Goal: Task Accomplishment & Management: Manage account settings

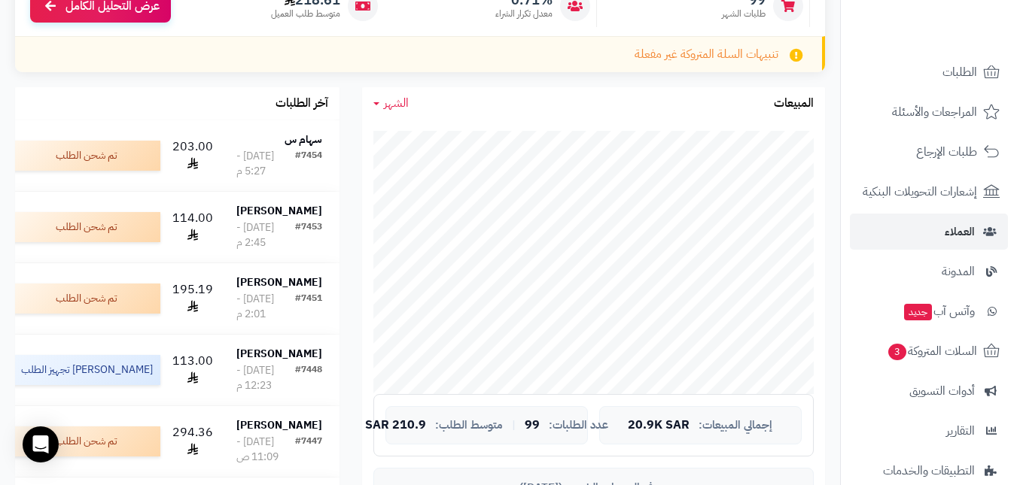
scroll to position [75, 0]
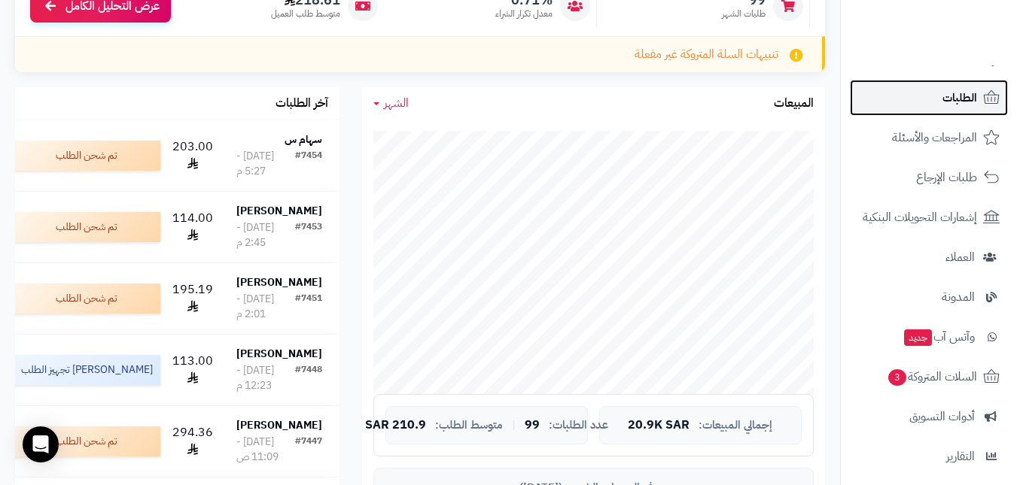
click at [933, 101] on link "الطلبات" at bounding box center [929, 98] width 158 height 36
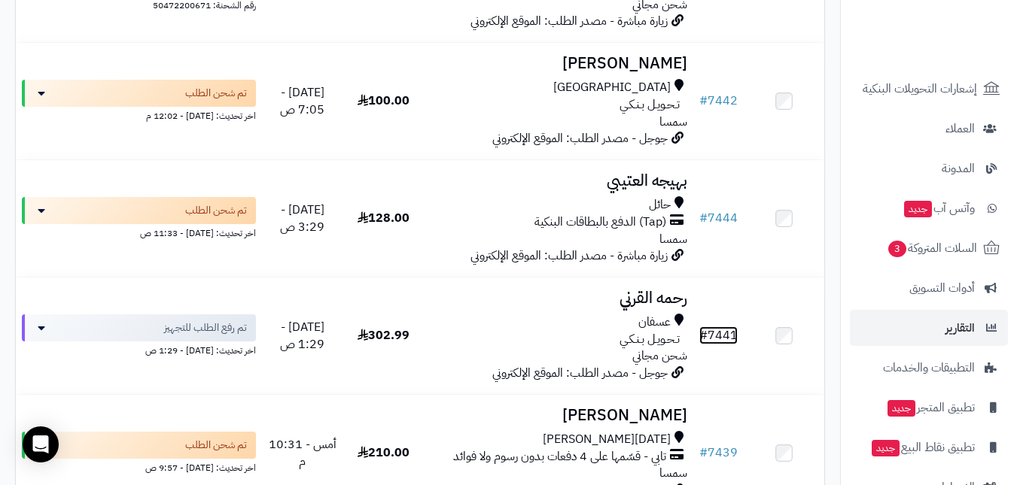
scroll to position [226, 0]
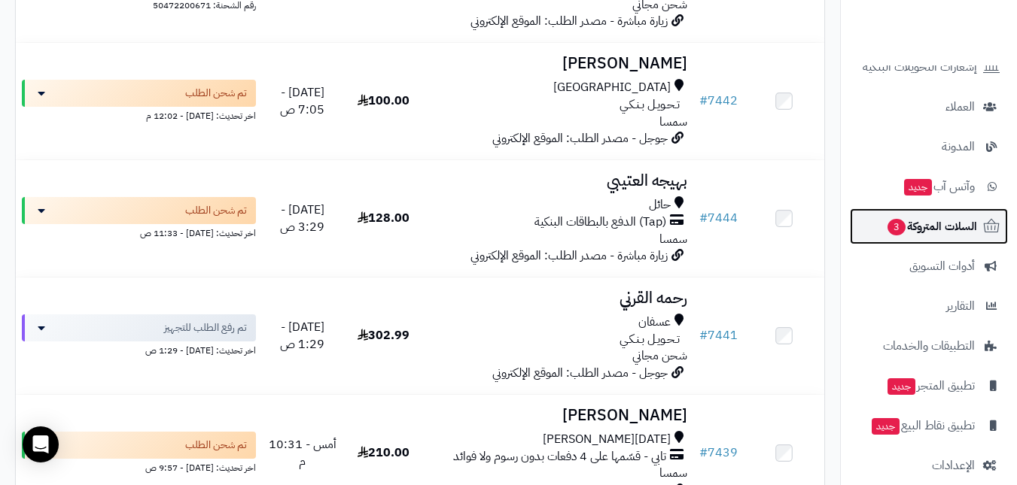
click at [905, 231] on span "السلات المتروكة 3" at bounding box center [931, 226] width 91 height 21
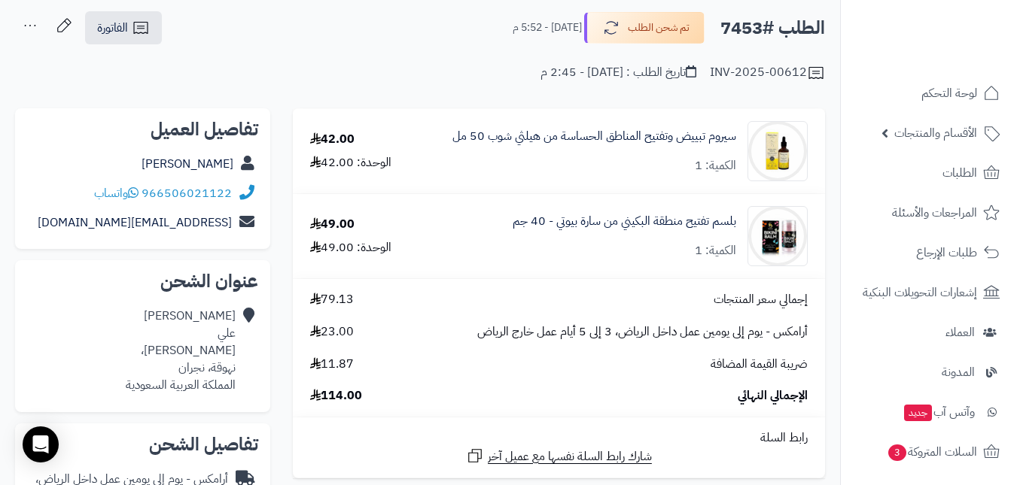
scroll to position [151, 0]
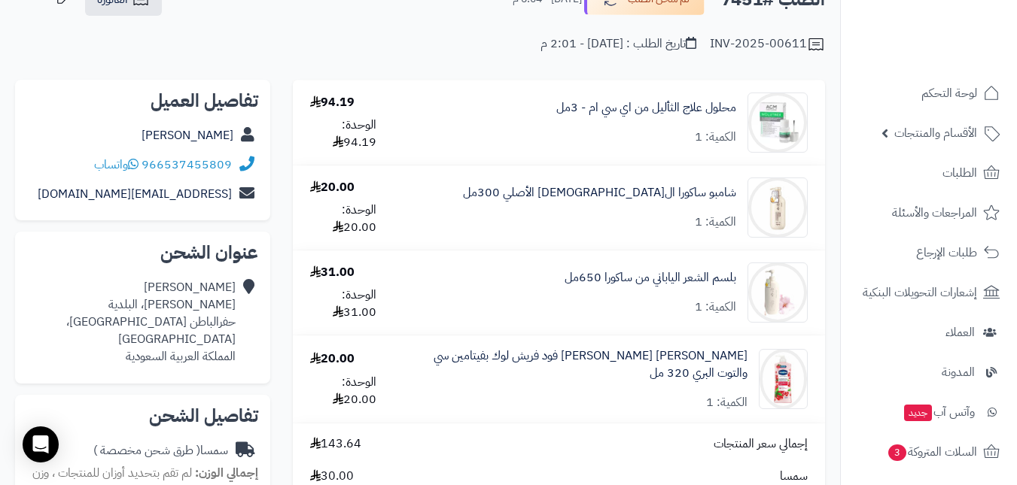
scroll to position [151, 0]
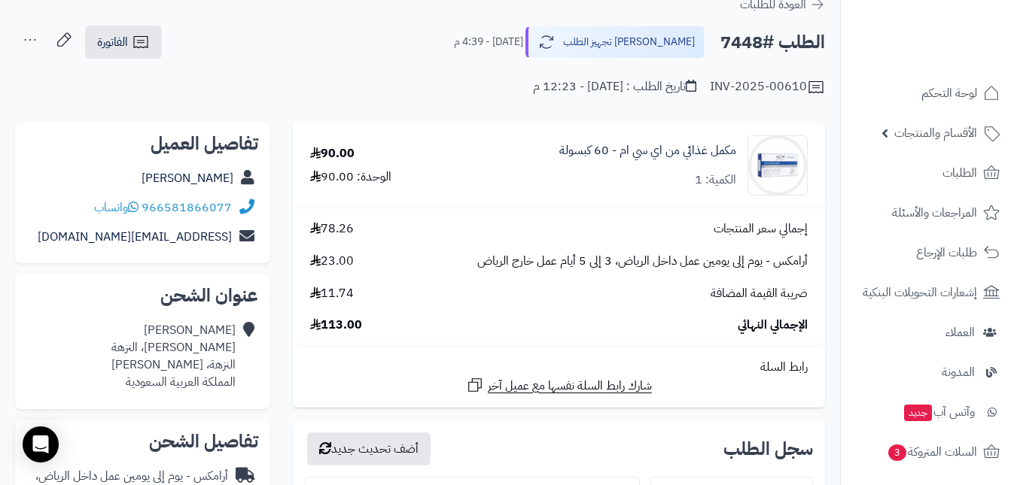
scroll to position [75, 0]
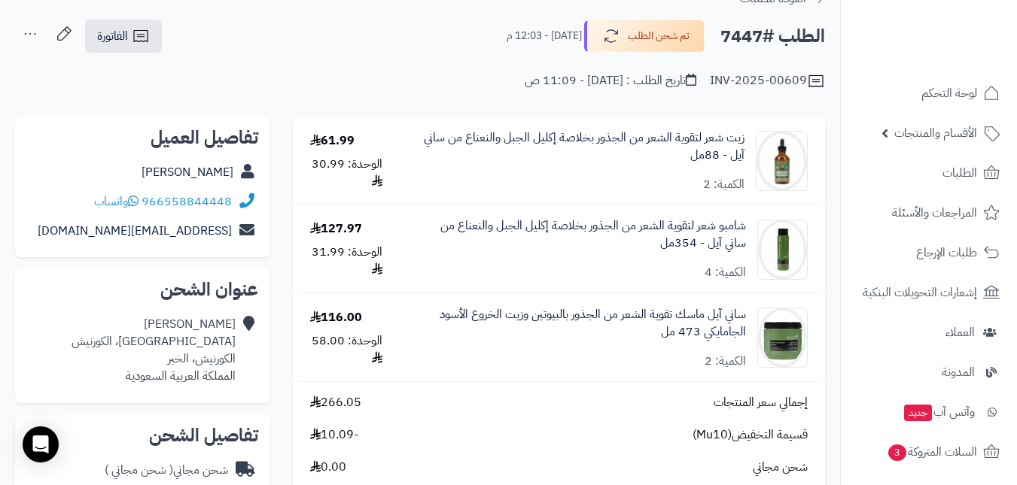
scroll to position [151, 0]
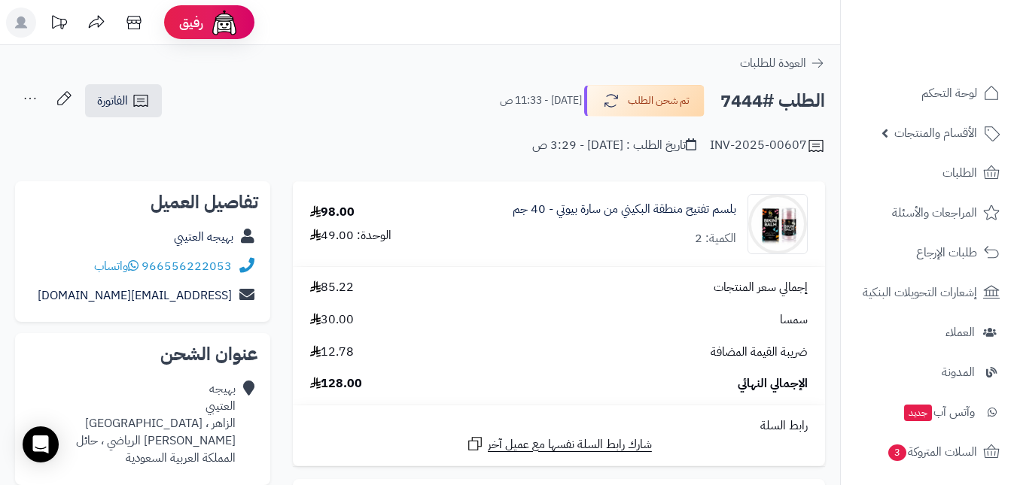
scroll to position [75, 0]
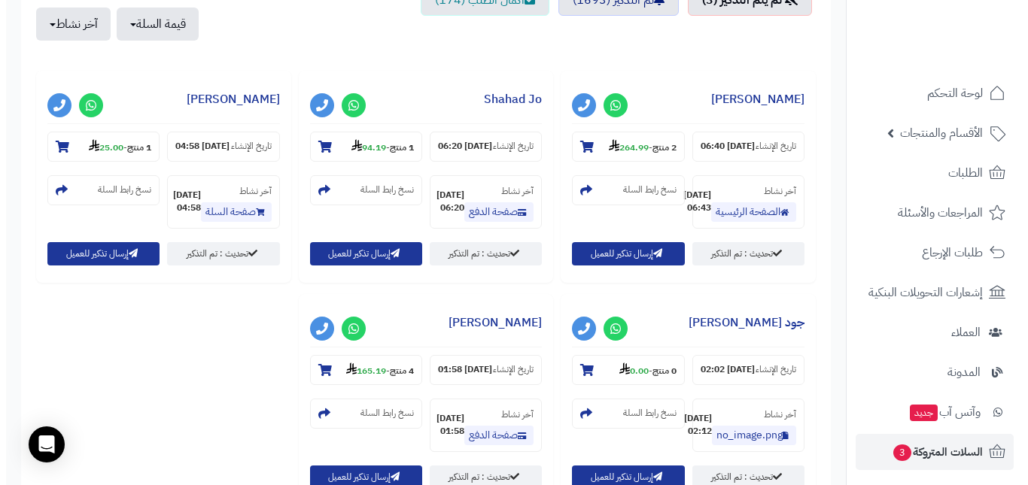
scroll to position [602, 0]
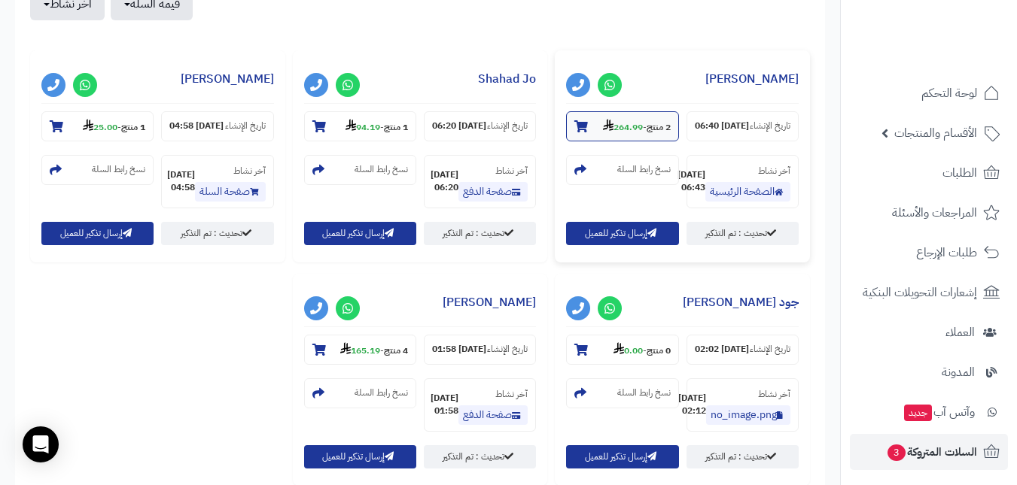
click at [625, 121] on strong "264.99" at bounding box center [623, 127] width 40 height 14
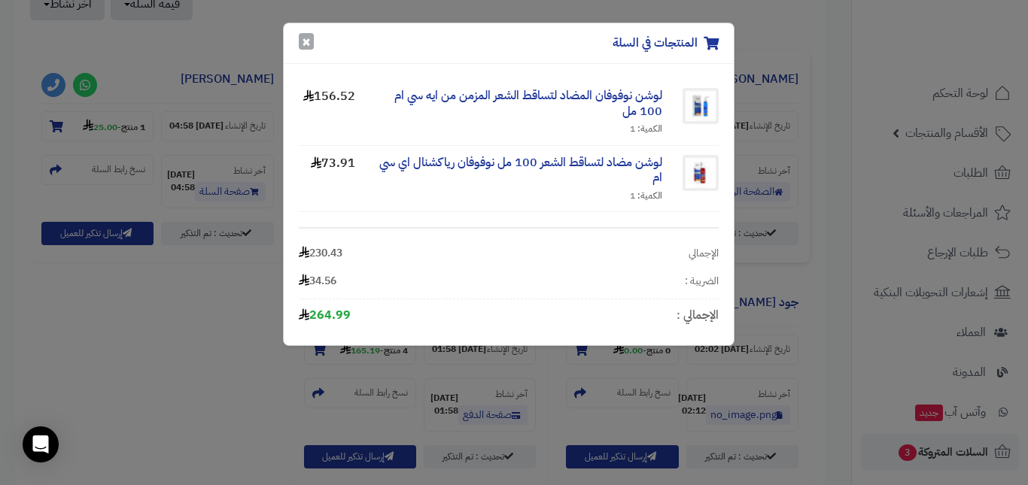
click at [312, 43] on button "×" at bounding box center [306, 41] width 15 height 17
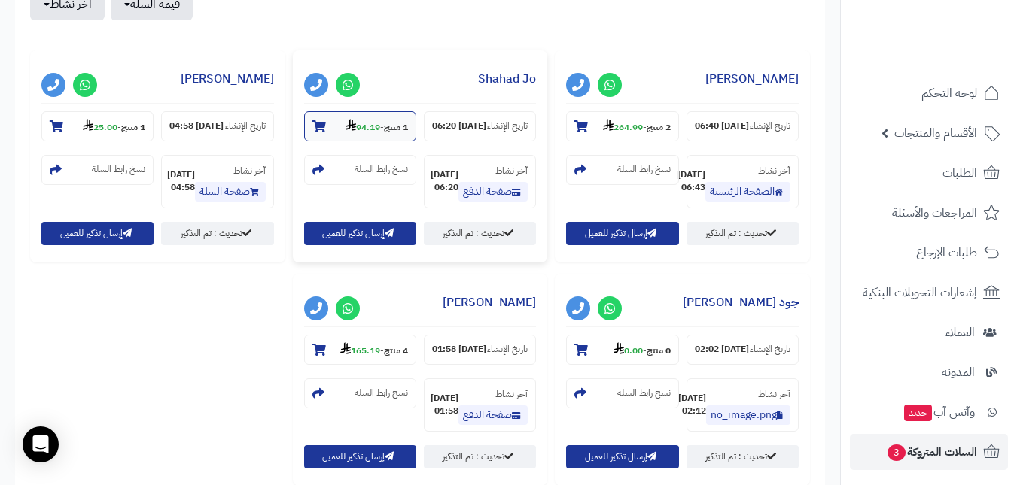
click at [372, 126] on strong "94.19" at bounding box center [362, 127] width 35 height 14
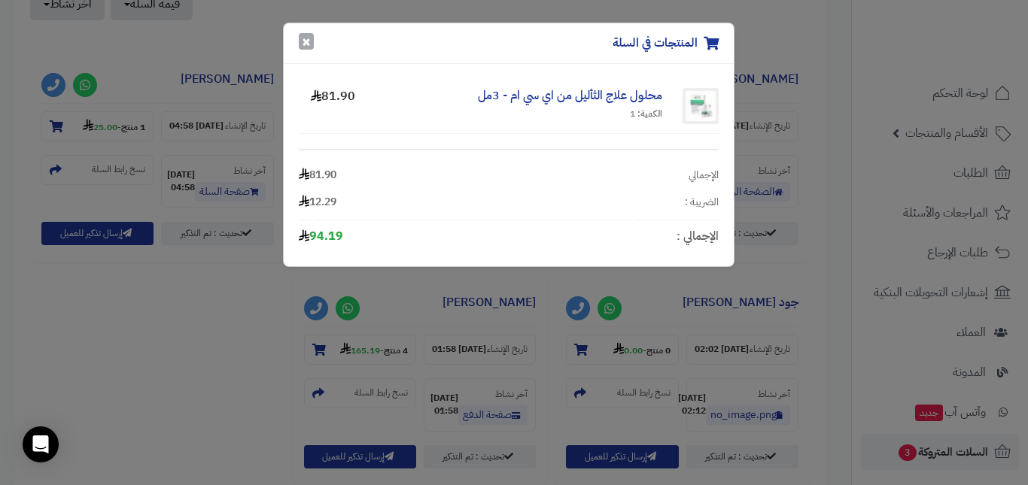
click at [303, 44] on button "×" at bounding box center [306, 41] width 15 height 17
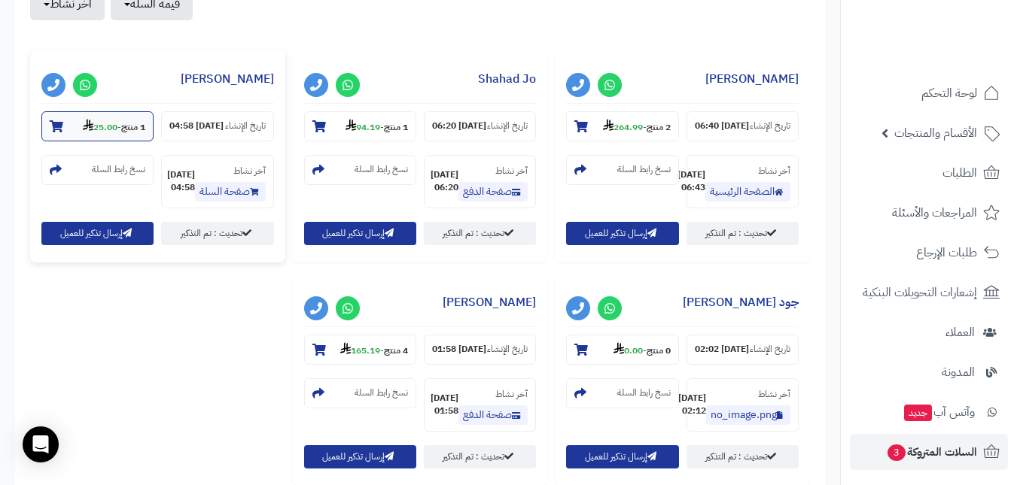
click at [125, 124] on strong "1 منتج" at bounding box center [133, 127] width 24 height 14
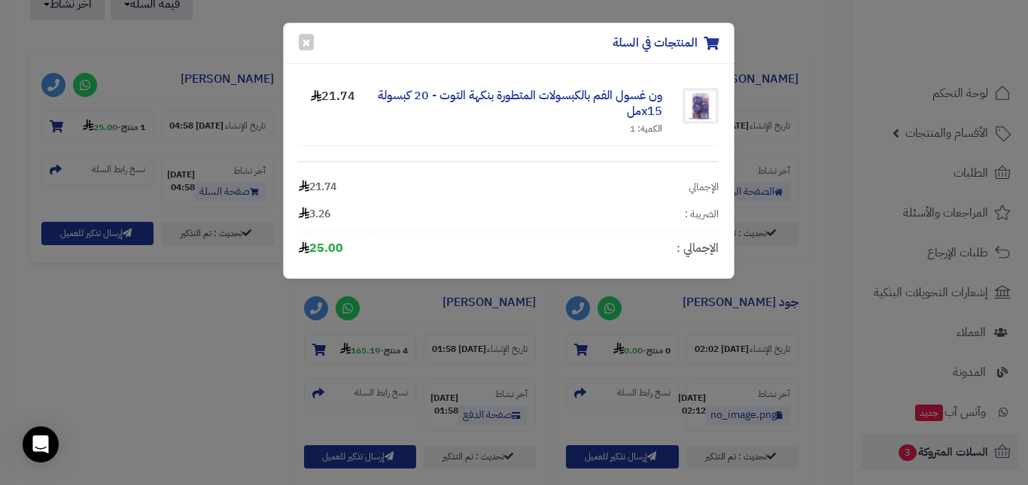
click at [314, 40] on div "المنتجات في السلة ×" at bounding box center [509, 43] width 450 height 41
click at [299, 47] on button "×" at bounding box center [306, 41] width 15 height 17
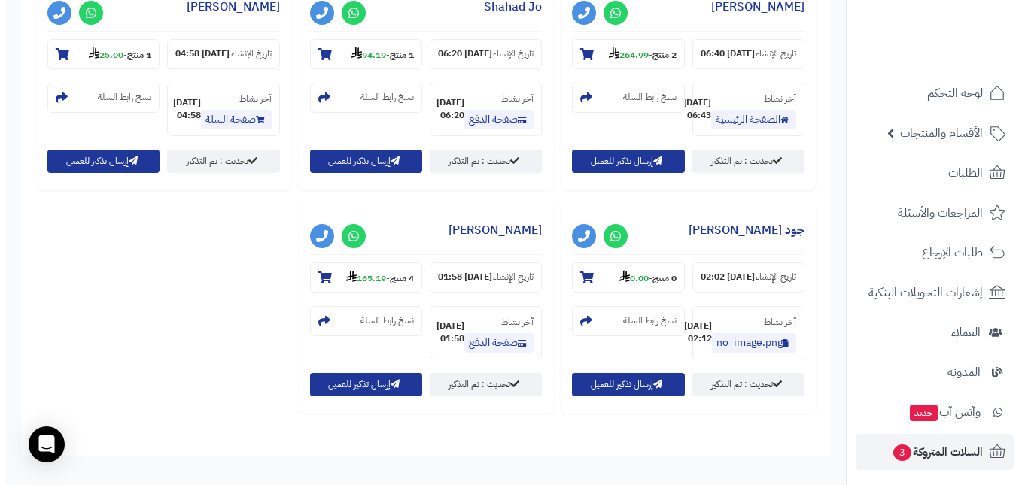
scroll to position [677, 0]
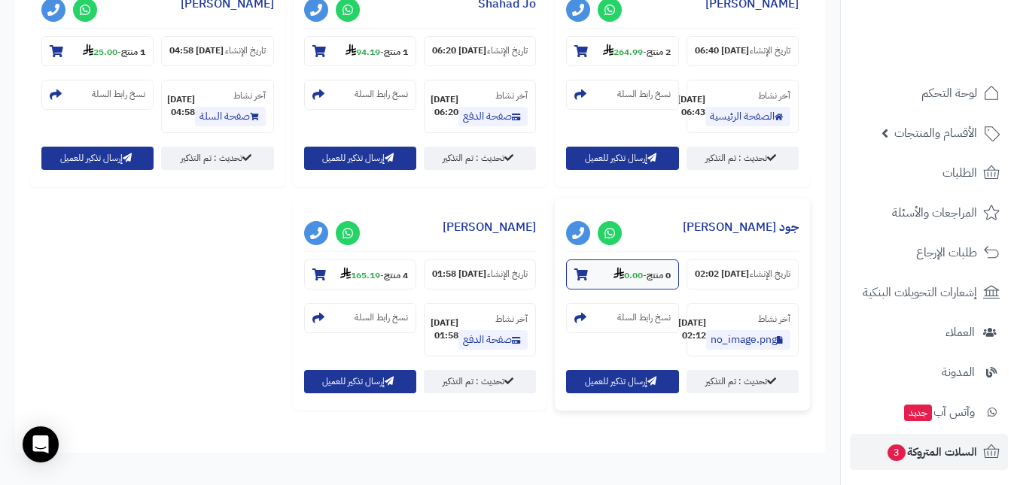
click at [606, 290] on section "0 منتج - 0.00" at bounding box center [622, 275] width 112 height 30
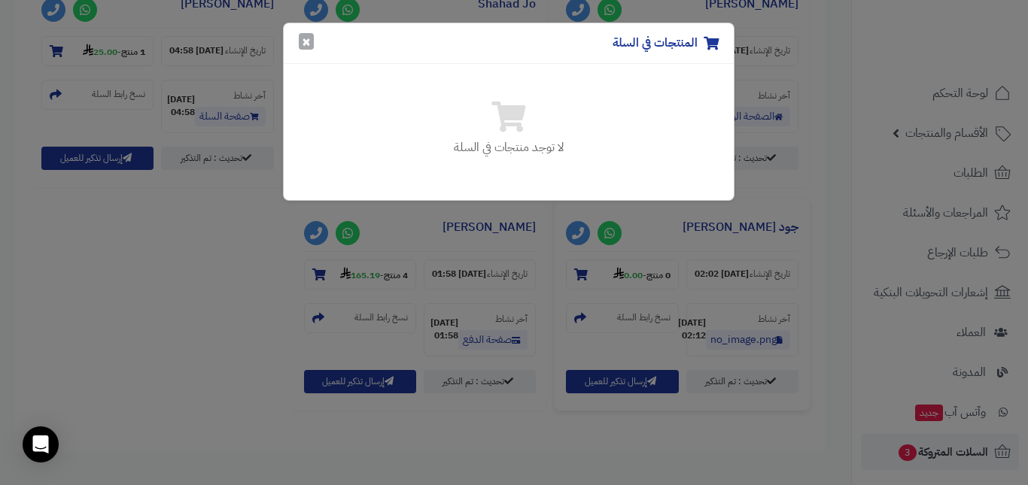
click at [307, 35] on button "×" at bounding box center [306, 41] width 15 height 17
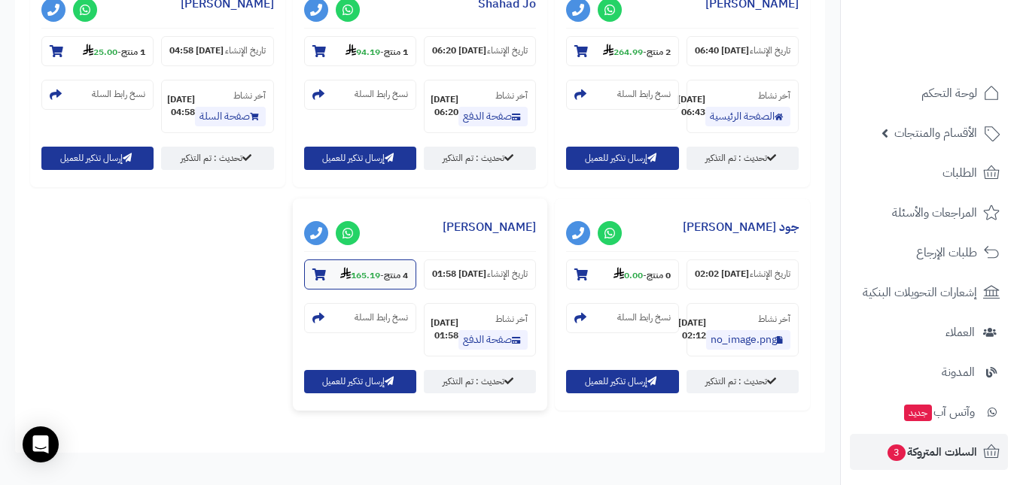
click at [341, 286] on section "4 منتج - 165.19" at bounding box center [360, 275] width 112 height 30
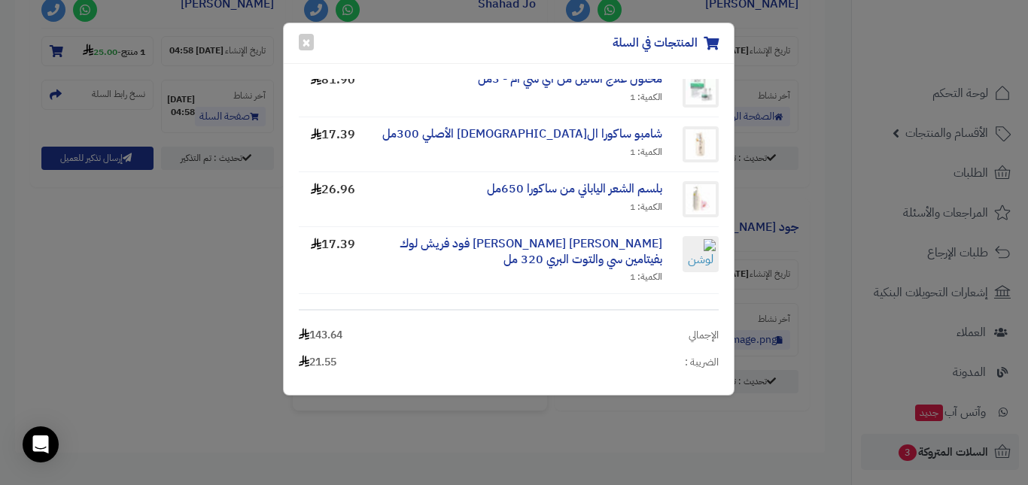
scroll to position [0, 0]
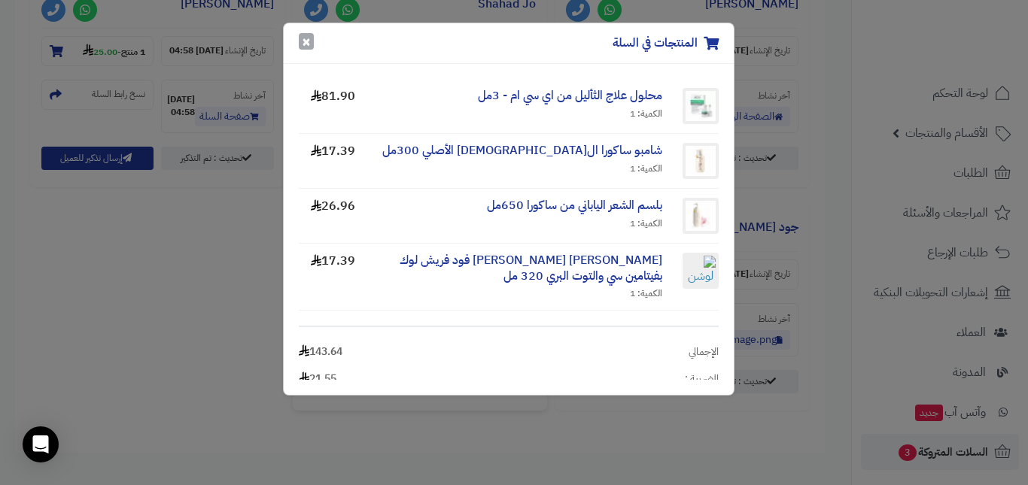
click at [302, 43] on button "×" at bounding box center [306, 41] width 15 height 17
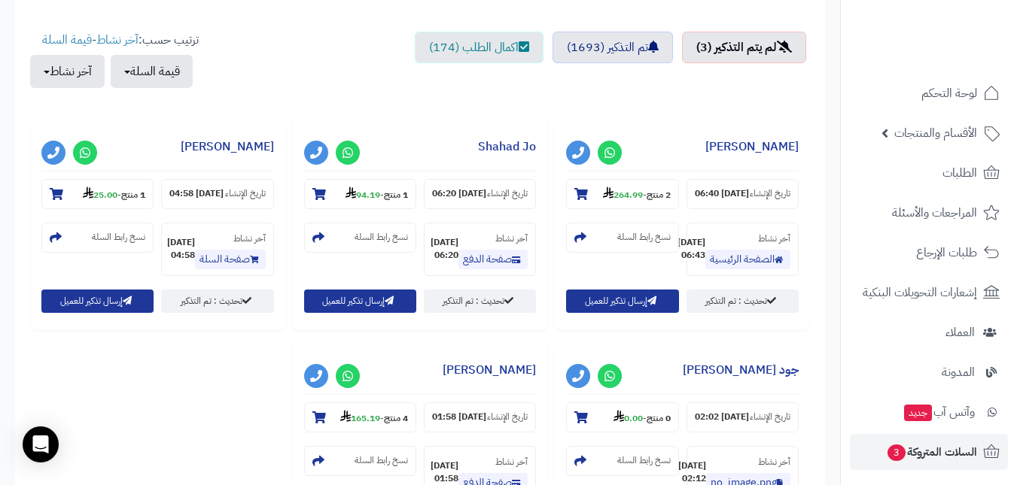
scroll to position [376, 0]
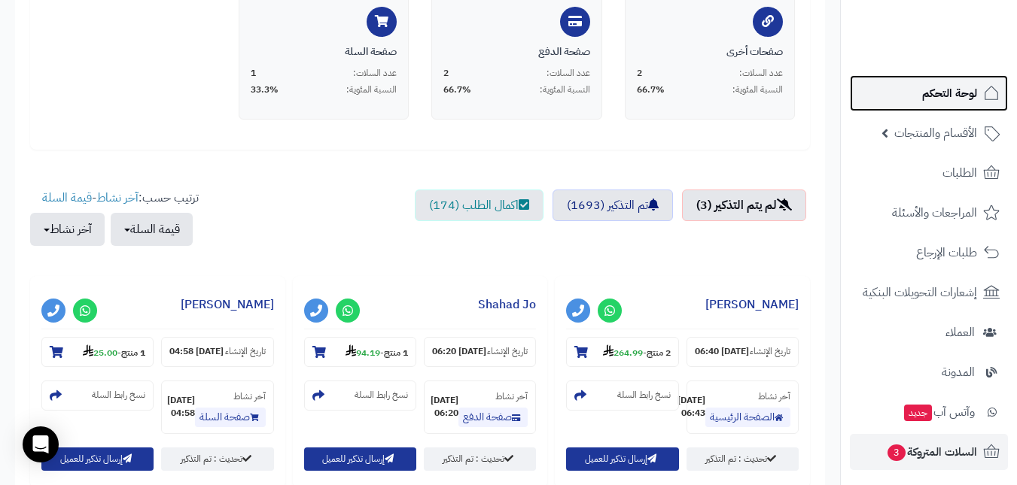
click at [954, 91] on span "لوحة التحكم" at bounding box center [949, 93] width 55 height 21
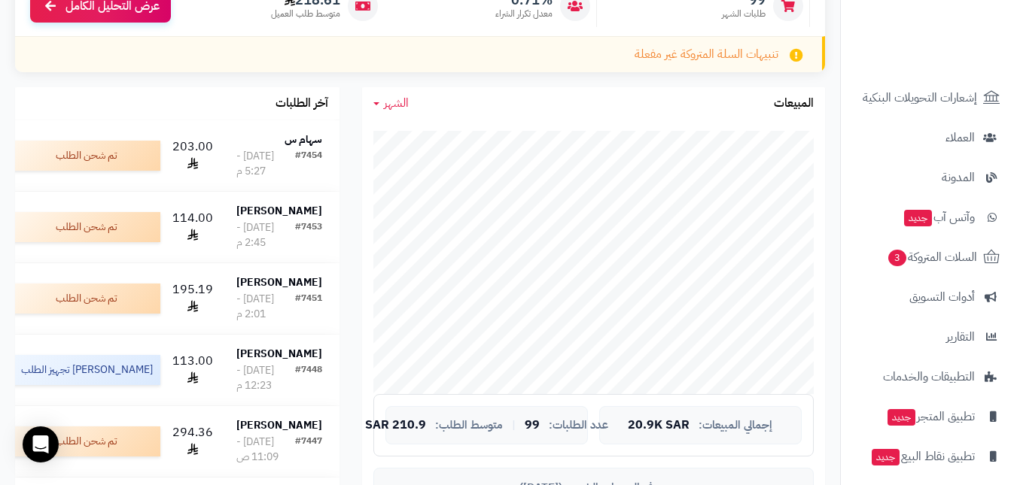
scroll to position [243, 0]
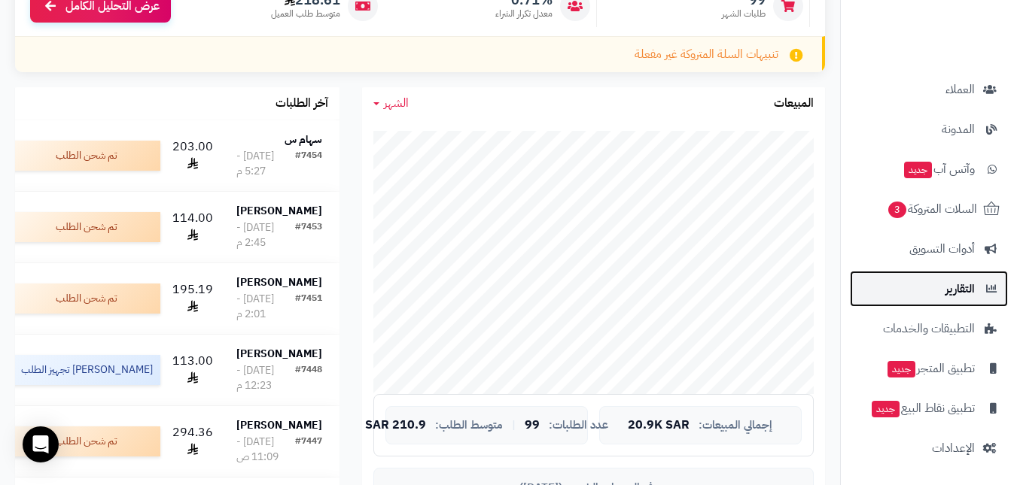
click at [936, 303] on link "التقارير" at bounding box center [929, 289] width 158 height 36
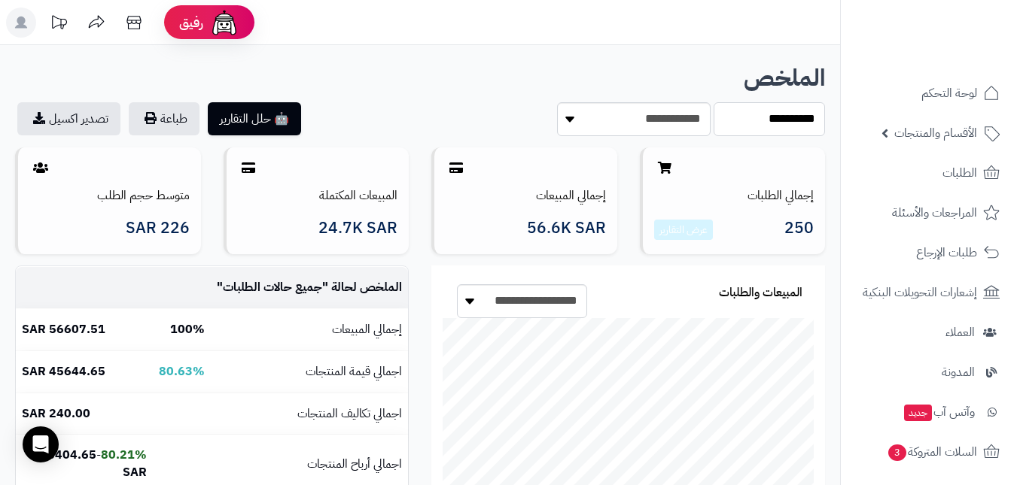
click at [744, 120] on select "**********" at bounding box center [769, 119] width 111 height 34
select select "******"
click at [714, 102] on select "**********" at bounding box center [769, 119] width 111 height 34
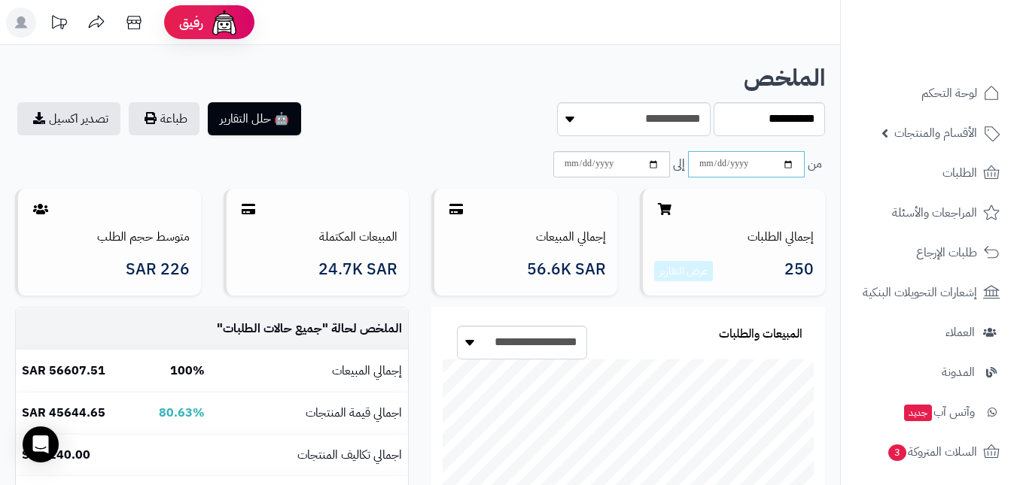
click at [786, 163] on input "date" at bounding box center [746, 164] width 117 height 26
type input "**********"
click at [656, 168] on input "date" at bounding box center [611, 164] width 117 height 26
type input "**********"
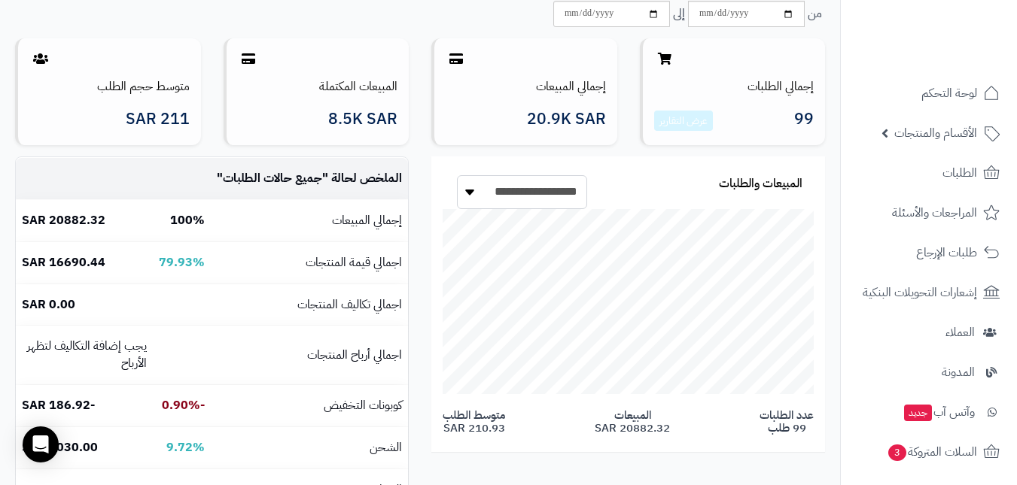
click at [558, 190] on select "**********" at bounding box center [522, 192] width 130 height 34
select select "*"
click at [457, 175] on select "**********" at bounding box center [522, 192] width 130 height 34
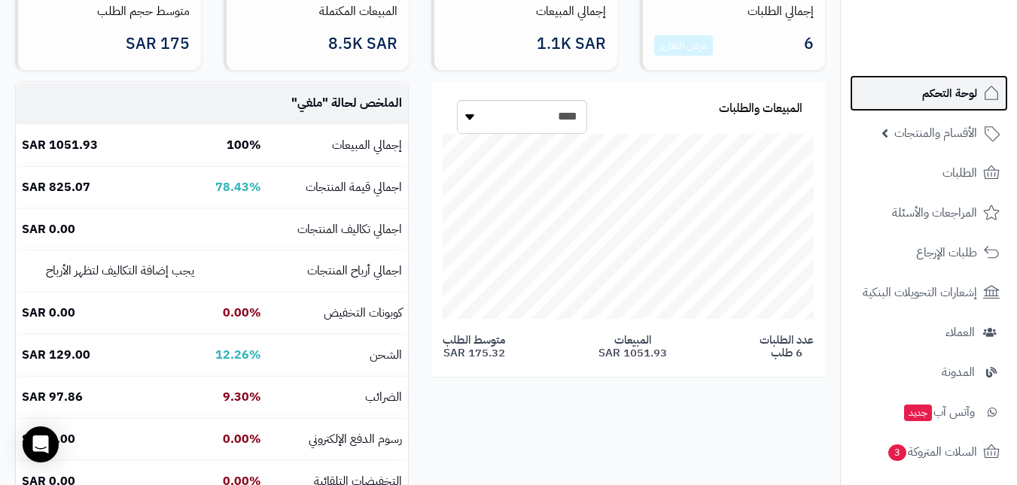
click at [936, 89] on span "لوحة التحكم" at bounding box center [949, 93] width 55 height 21
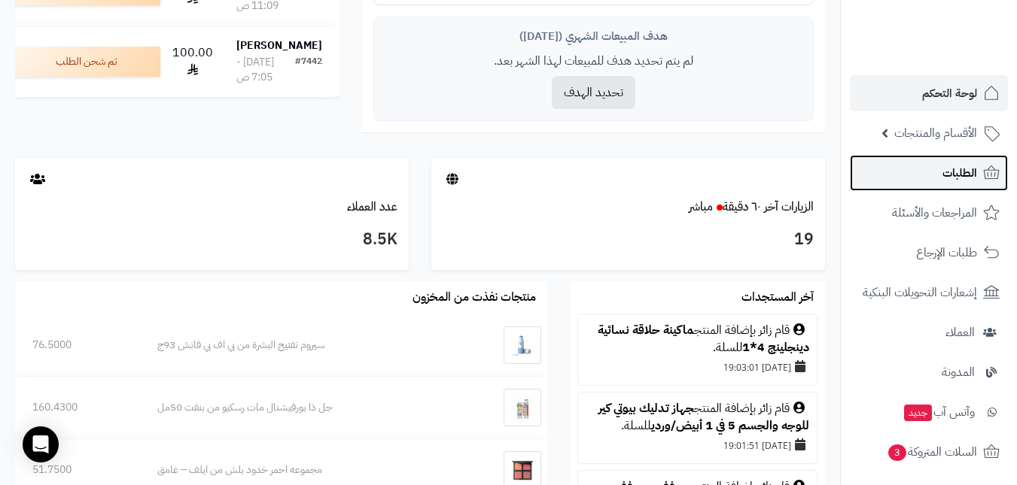
click at [936, 177] on link "الطلبات" at bounding box center [929, 173] width 158 height 36
